Goal: Task Accomplishment & Management: Use online tool/utility

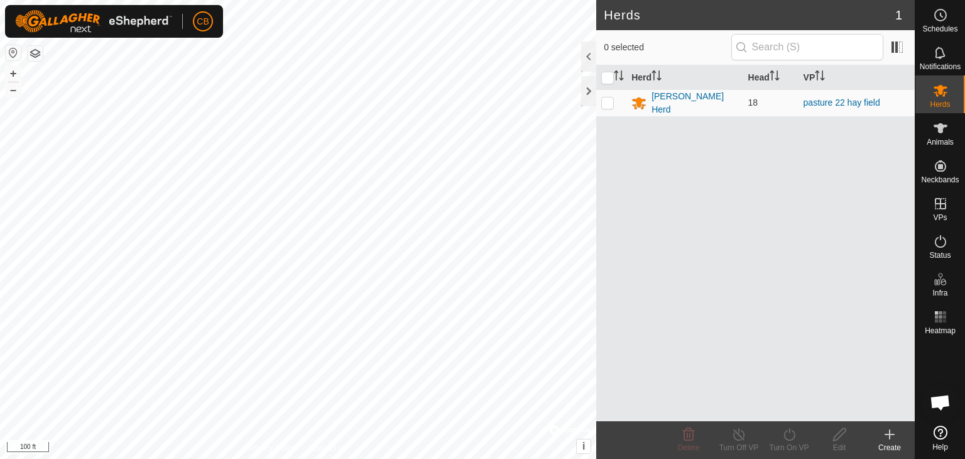
click at [35, 52] on button "button" at bounding box center [35, 53] width 15 height 15
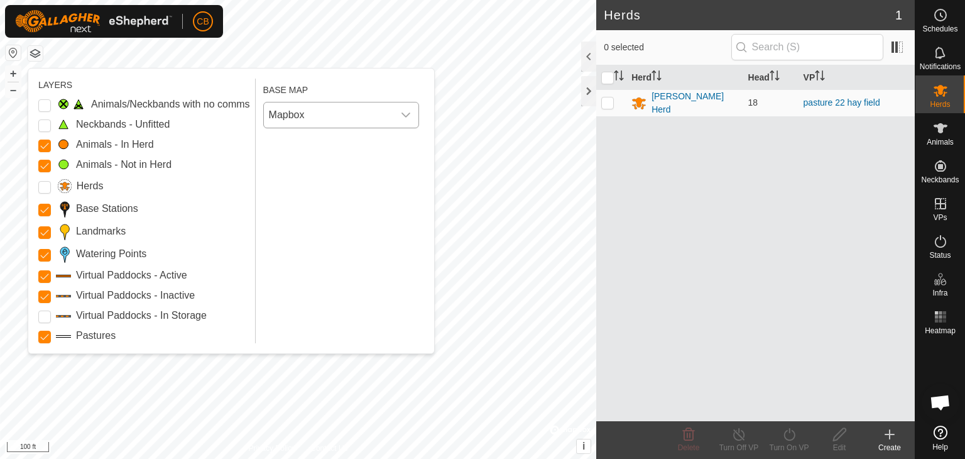
click at [407, 114] on icon "dropdown trigger" at bounding box center [406, 114] width 9 height 5
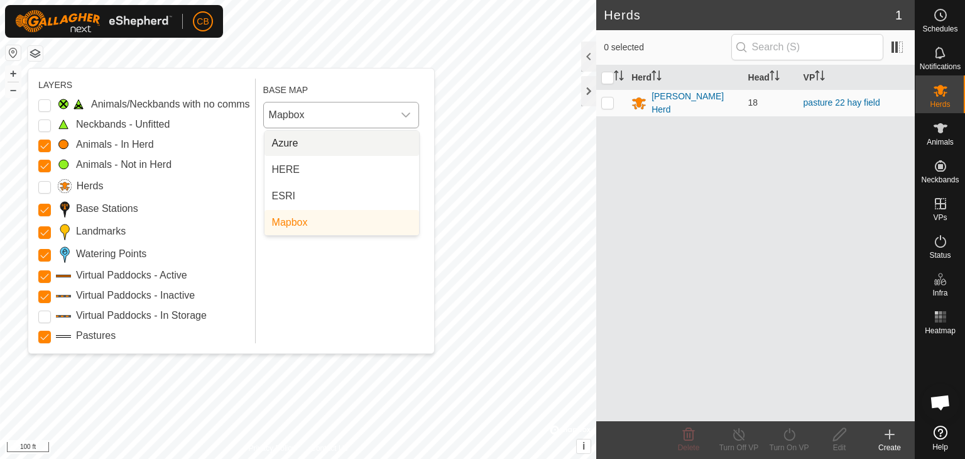
click at [317, 147] on li "Azure" at bounding box center [342, 143] width 155 height 25
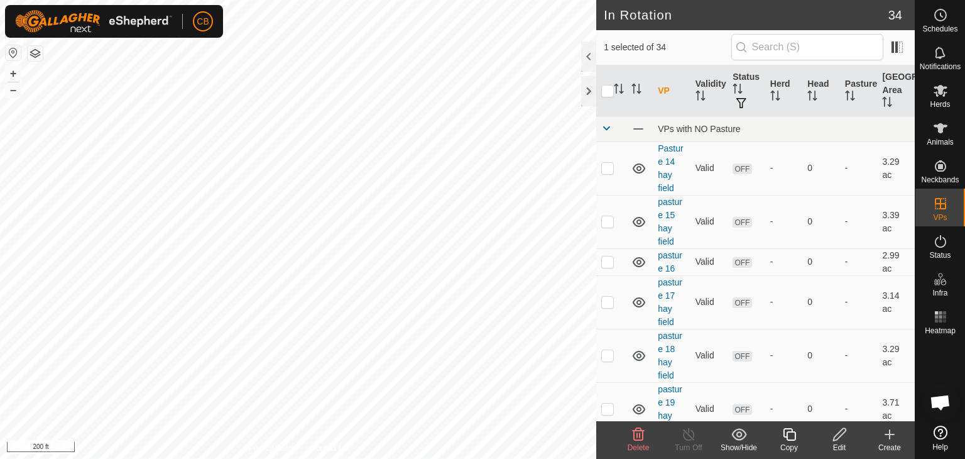
click at [489, 0] on html "CB Schedules Notifications Herds Animals Neckbands VPs Status Infra Heatmap Hel…" at bounding box center [482, 229] width 965 height 459
click at [943, 129] on icon at bounding box center [941, 128] width 14 height 10
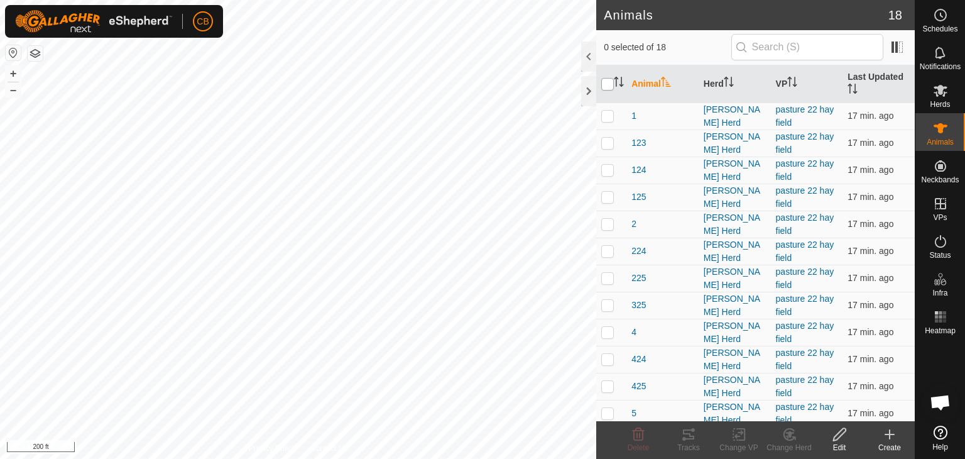
click at [608, 84] on input "checkbox" at bounding box center [607, 84] width 13 height 13
checkbox input "true"
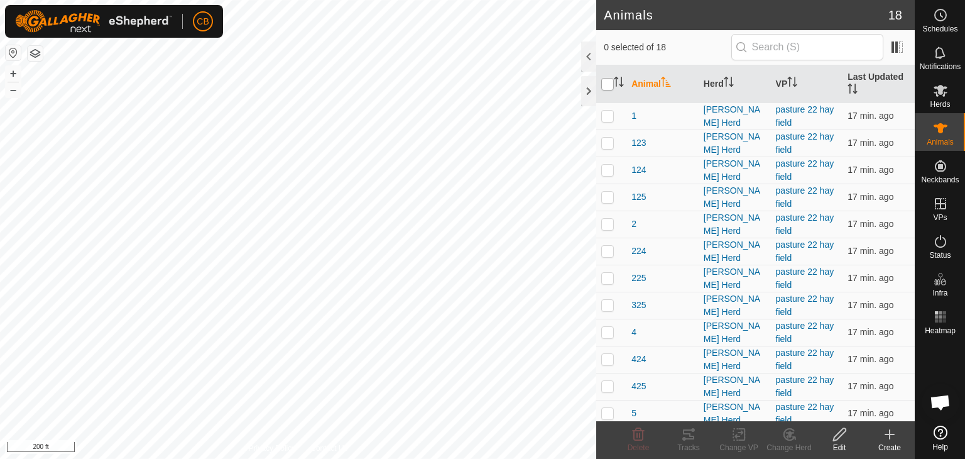
checkbox input "true"
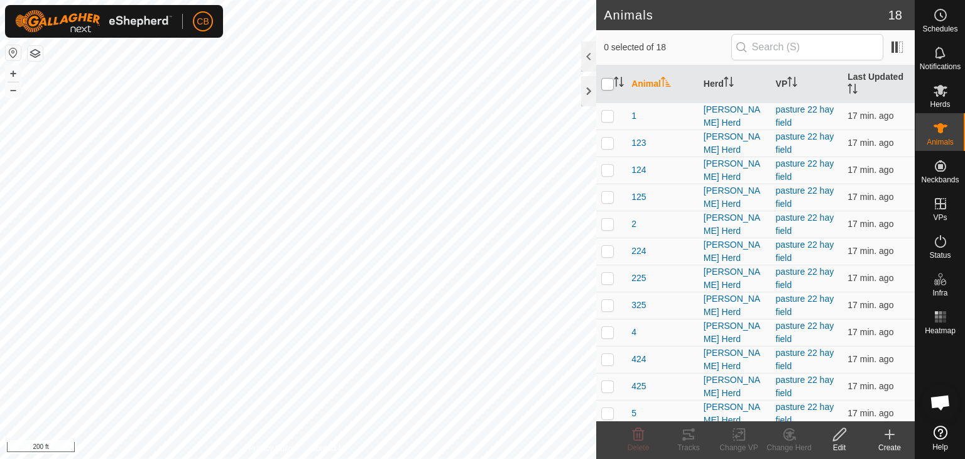
checkbox input "true"
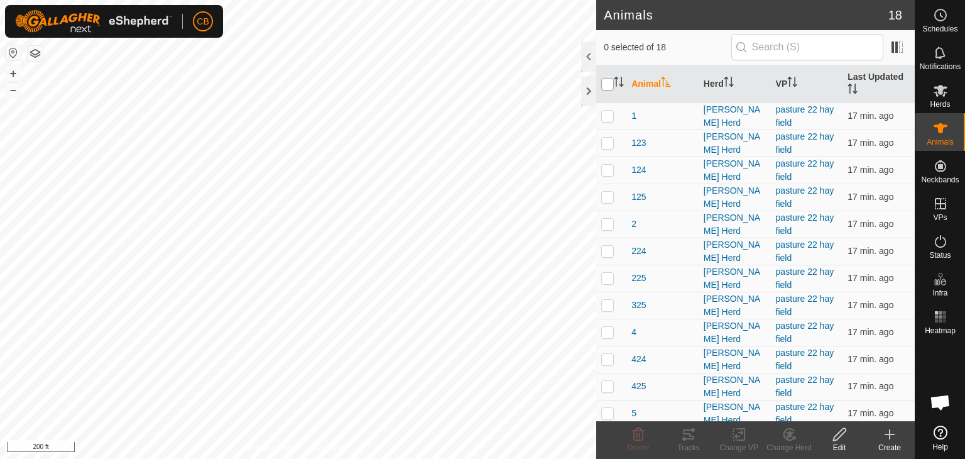
checkbox input "true"
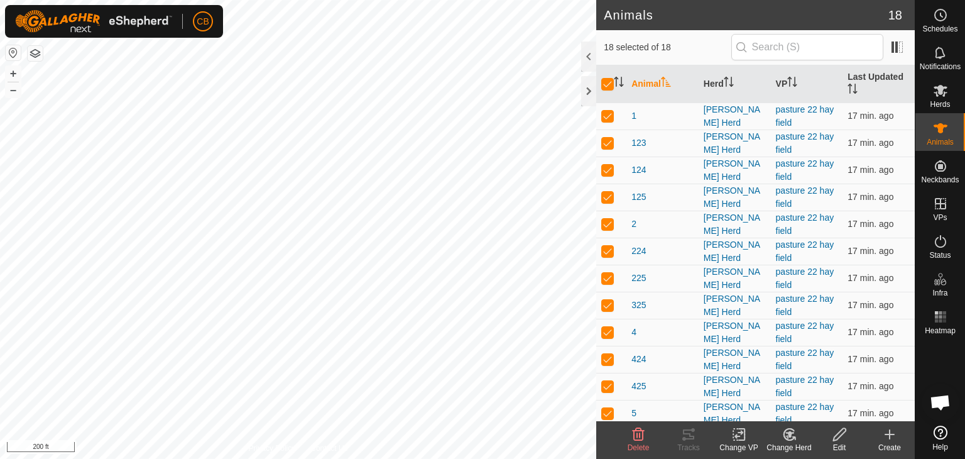
click at [740, 442] on div "Change VP" at bounding box center [739, 447] width 50 height 11
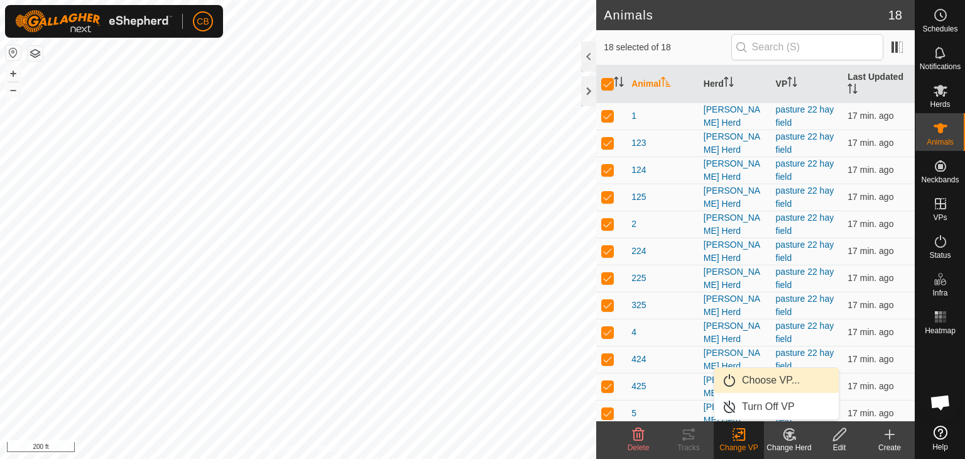
click at [754, 383] on link "Choose VP..." at bounding box center [776, 380] width 124 height 25
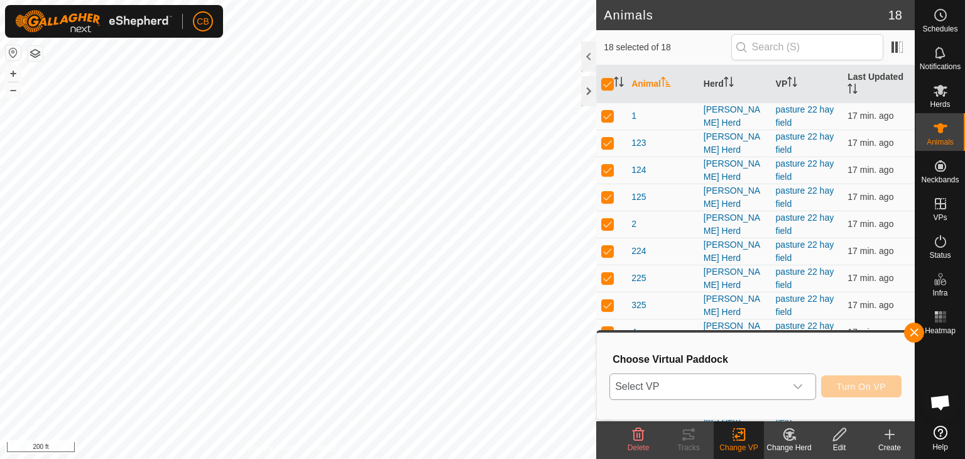
click at [797, 385] on icon "dropdown trigger" at bounding box center [798, 386] width 10 height 10
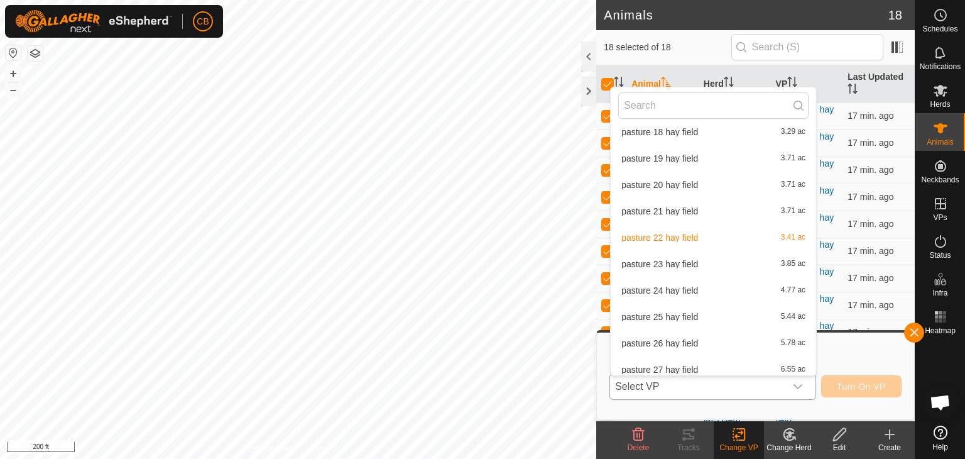
scroll to position [151, 0]
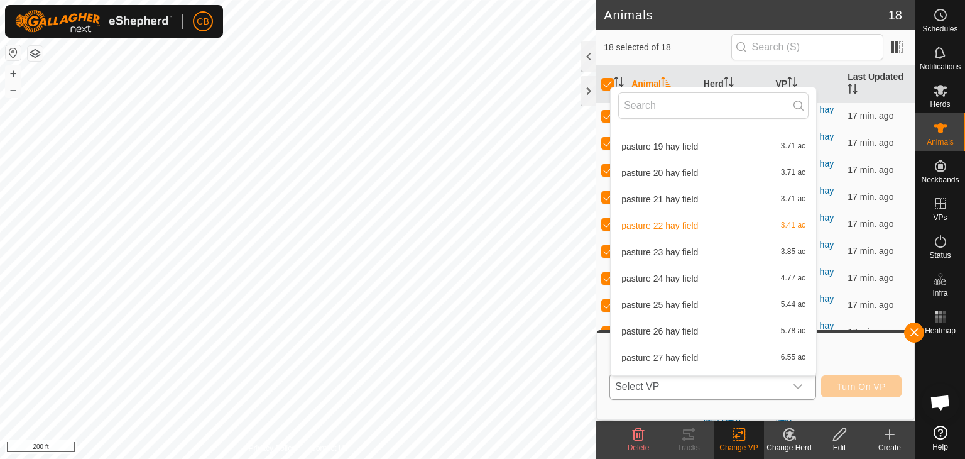
click at [662, 249] on li "pasture 23 hay field 3.85 ac" at bounding box center [713, 251] width 205 height 25
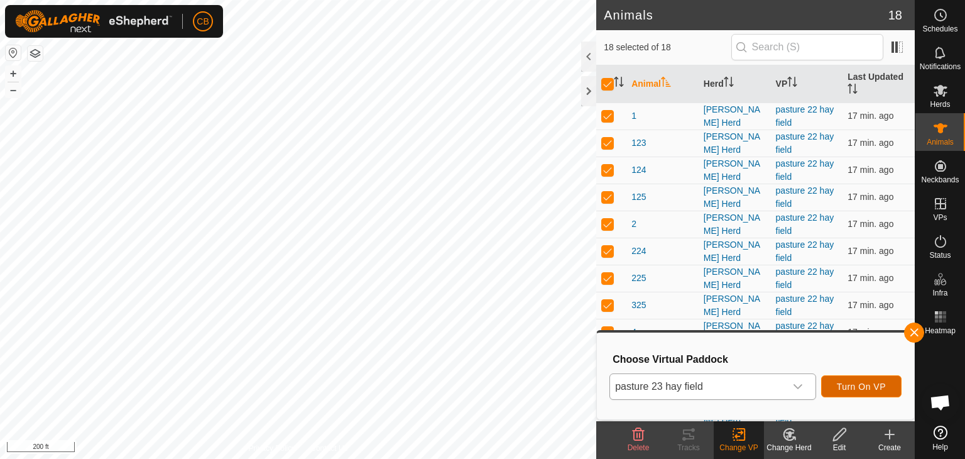
click at [859, 385] on span "Turn On VP" at bounding box center [861, 386] width 49 height 10
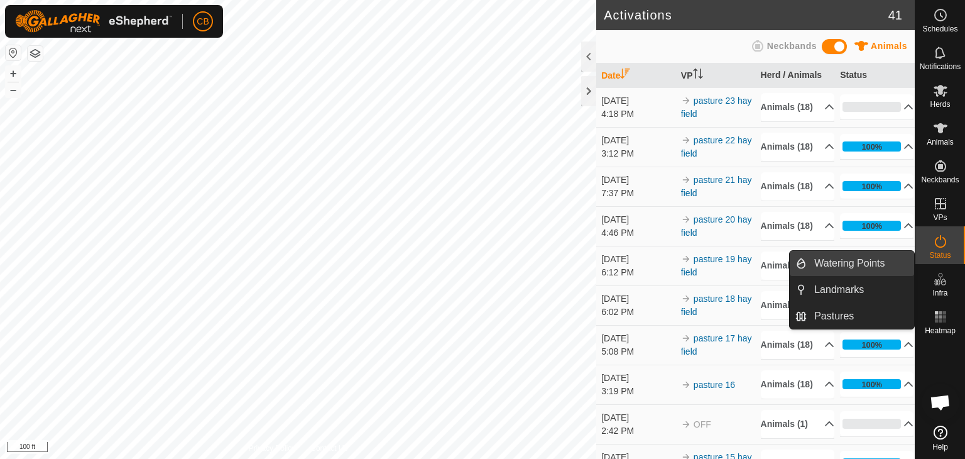
click at [853, 263] on link "Watering Points" at bounding box center [860, 263] width 107 height 25
